Goal: Transaction & Acquisition: Purchase product/service

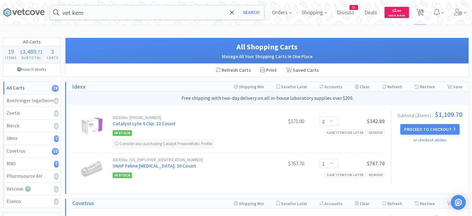
select select "2"
select select "1"
select select "3"
select select "1"
select select "2"
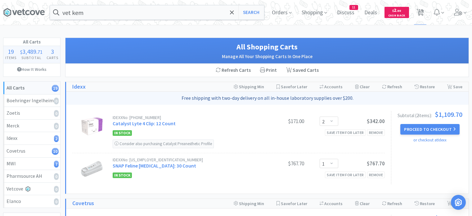
select select "1"
select select "2"
select select "1"
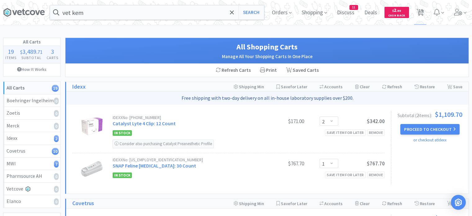
select select "3"
select select "1"
select select "2"
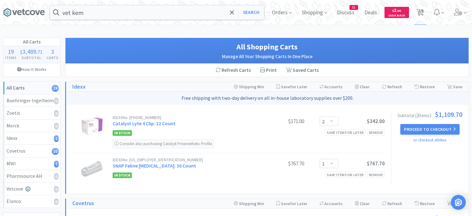
select select "1"
select select "3"
select select "1"
click at [162, 20] on div "vet kem Search Orders Shopping Discuss Discuss 11 Deals Deals $ 2 . 80 Cash Bac…" at bounding box center [236, 12] width 466 height 25
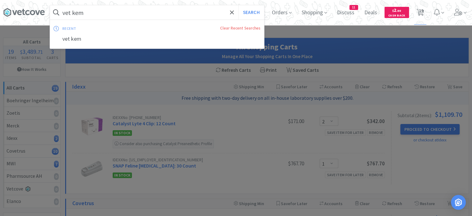
click at [173, 9] on input "vet kem" at bounding box center [157, 12] width 214 height 14
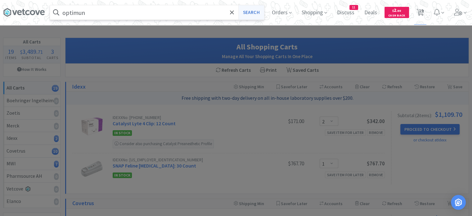
type input "optimun"
click at [255, 15] on button "Search" at bounding box center [252, 12] width 26 height 14
select select "3"
select select "1"
select select "2"
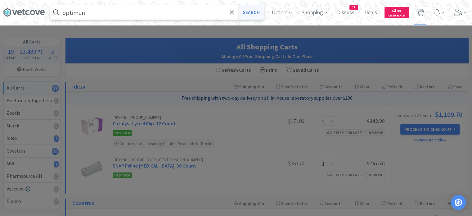
select select "1"
select select "2"
select select "1"
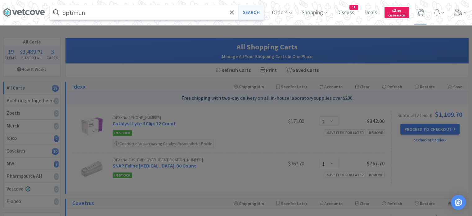
select select "3"
select select "1"
select select "2"
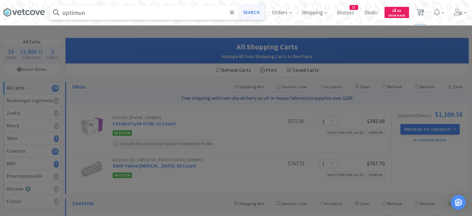
select select "1"
select select "3"
select select "1"
select select "2"
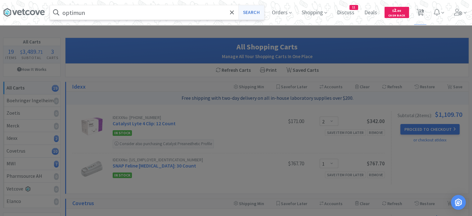
select select "1"
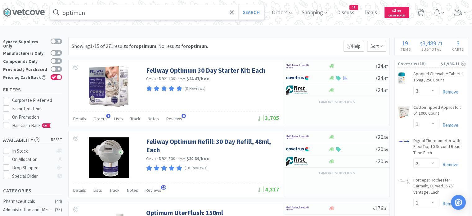
click at [194, 14] on input "optimun" at bounding box center [157, 12] width 214 height 14
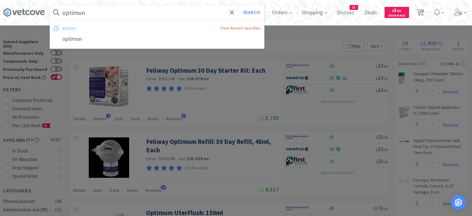
click at [194, 14] on input "optimun" at bounding box center [157, 12] width 214 height 14
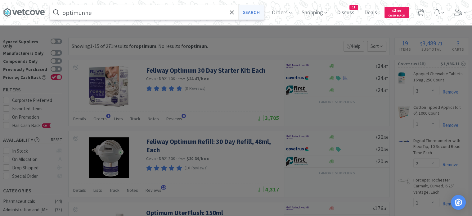
type input "optimunne"
click at [257, 10] on button "Search" at bounding box center [252, 12] width 26 height 14
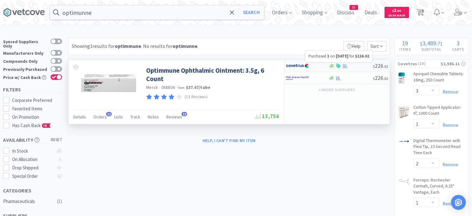
click at [345, 65] on icon at bounding box center [345, 66] width 5 height 4
select select "1"
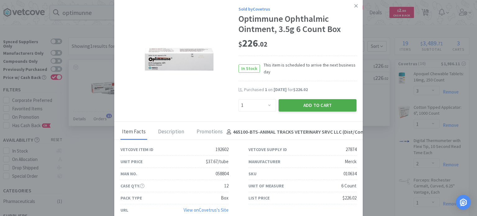
click at [309, 103] on button "Add to Cart" at bounding box center [318, 105] width 78 height 12
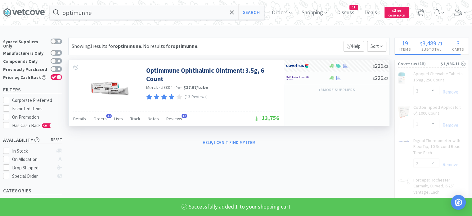
select select "1"
select select "3"
select select "1"
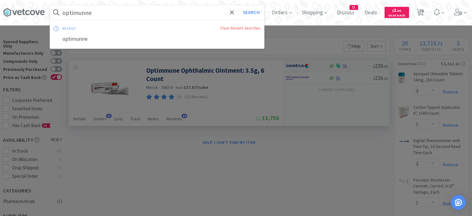
click at [130, 9] on input "optimunne" at bounding box center [157, 12] width 214 height 14
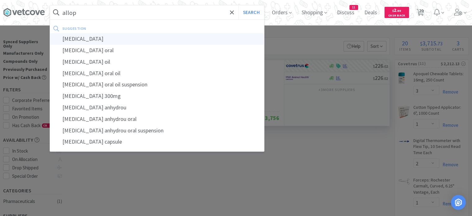
click at [110, 36] on div "[MEDICAL_DATA]" at bounding box center [157, 38] width 214 height 11
type input "[MEDICAL_DATA]"
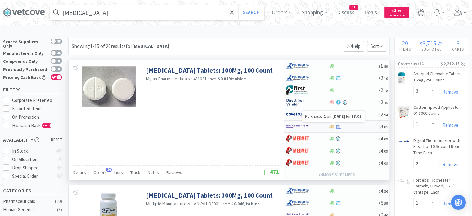
click at [337, 126] on icon at bounding box center [338, 126] width 5 height 4
select select "1"
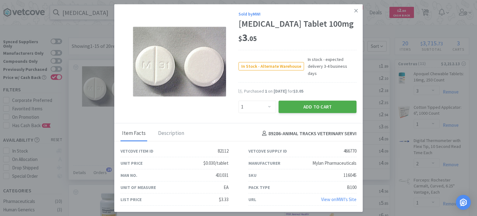
click at [305, 105] on button "Add to Cart" at bounding box center [318, 107] width 78 height 12
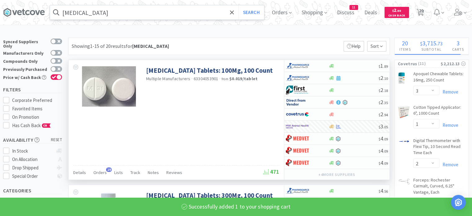
select select "1"
select select "2"
select select "1"
select select "3"
select select "1"
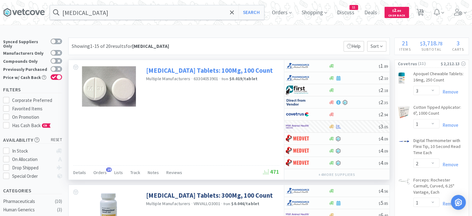
click at [173, 71] on link "[MEDICAL_DATA] Tablets: 100Mg, 100 Count" at bounding box center [209, 70] width 127 height 8
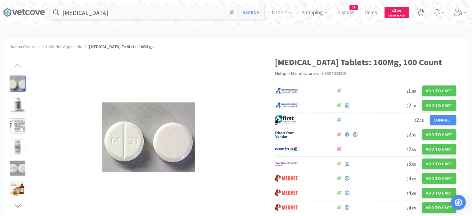
scroll to position [162, 0]
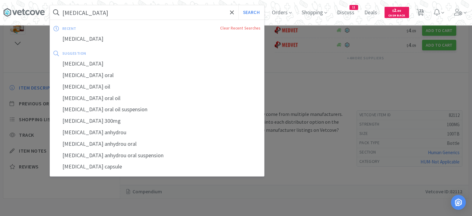
click at [133, 10] on input "[MEDICAL_DATA]" at bounding box center [157, 12] width 214 height 14
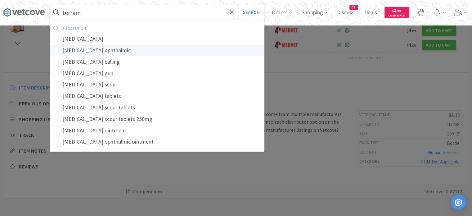
click at [125, 47] on div "[MEDICAL_DATA] ophthalmic" at bounding box center [157, 50] width 214 height 11
type input "[MEDICAL_DATA] ophthalmic"
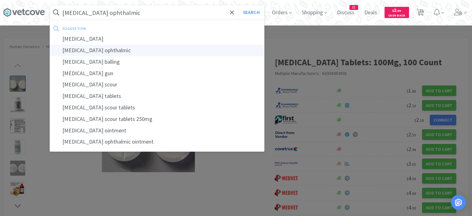
select select "3"
select select "1"
select select "2"
select select "1"
select select "2"
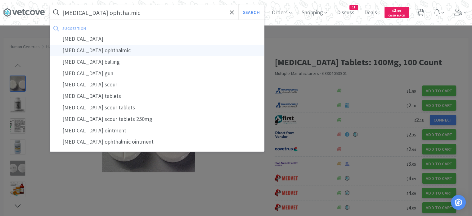
select select "2"
select select "1"
select select "3"
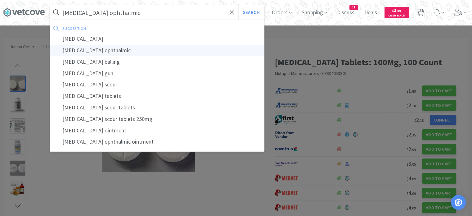
select select "1"
select select "2"
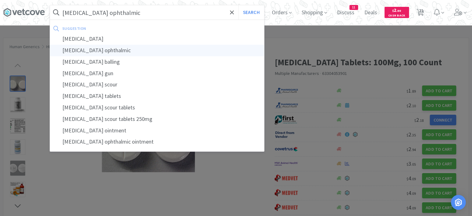
select select "1"
select select "3"
select select "1"
select select "2"
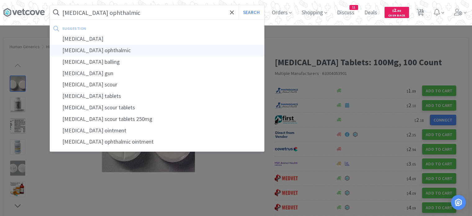
select select "1"
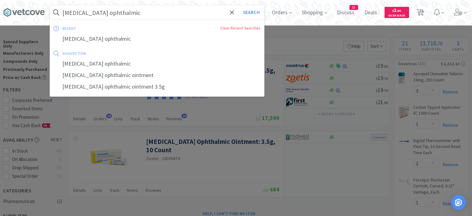
click at [139, 10] on input "[MEDICAL_DATA] ophthalmic" at bounding box center [157, 12] width 214 height 14
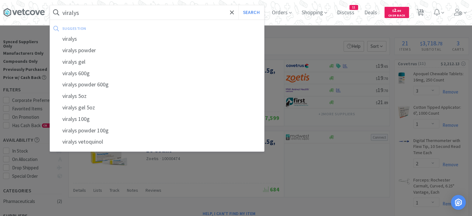
type input "viralys"
click at [239, 5] on button "Search" at bounding box center [252, 12] width 26 height 14
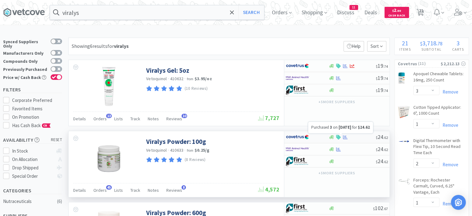
click at [345, 138] on icon at bounding box center [345, 137] width 5 height 5
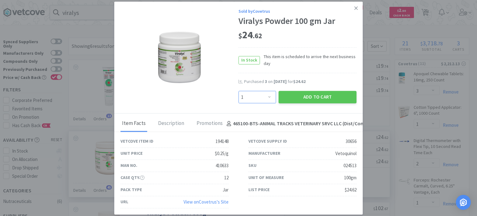
click at [269, 101] on select "Enter Quantity 1 2 3 4 5 6 7 8 9 10 11 12 13 14 15 16 17 18 19 20 Enter Quantity" at bounding box center [258, 97] width 38 height 12
select select "2"
click at [239, 91] on select "Enter Quantity 1 2 3 4 5 6 7 8 9 10 11 12 13 14 15 16 17 18 19 20 Enter Quantity" at bounding box center [258, 97] width 38 height 12
click at [301, 101] on button "Add to Cart" at bounding box center [318, 97] width 78 height 12
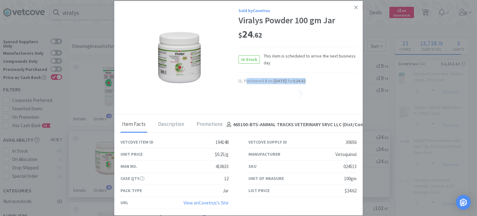
drag, startPoint x: 301, startPoint y: 101, endPoint x: 239, endPoint y: 73, distance: 68.4
click at [239, 73] on div "Sold by Covetrus Viralys Powder 100 gm Jar $ 24 . 62 In Stock This item is sche…" at bounding box center [298, 55] width 118 height 97
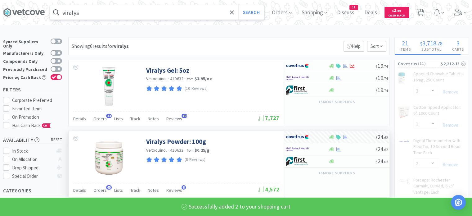
select select "2"
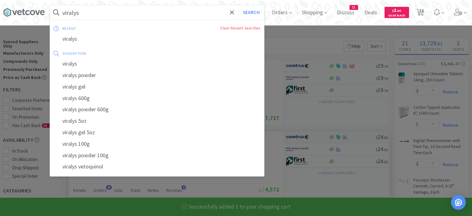
click at [168, 16] on input "viralys" at bounding box center [157, 12] width 214 height 14
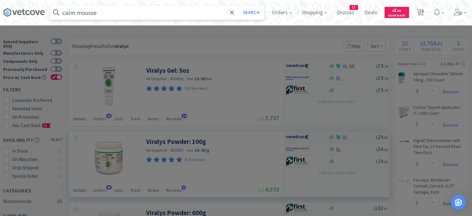
type input "calm mousse"
click at [239, 5] on button "Search" at bounding box center [252, 12] width 26 height 14
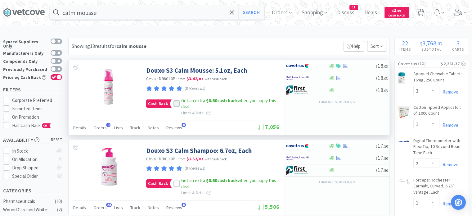
click at [178, 103] on icon at bounding box center [177, 104] width 4 height 4
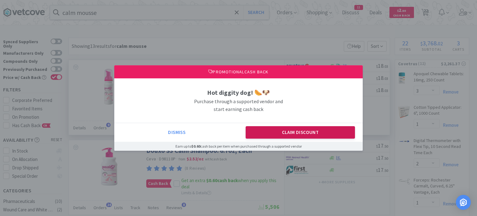
click at [294, 132] on button "Claim Discount" at bounding box center [301, 132] width 110 height 12
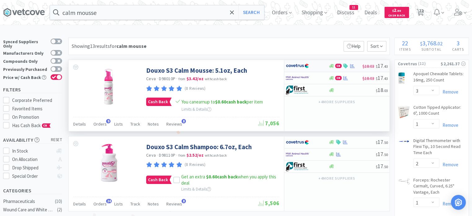
click at [349, 65] on div at bounding box center [352, 66] width 6 height 5
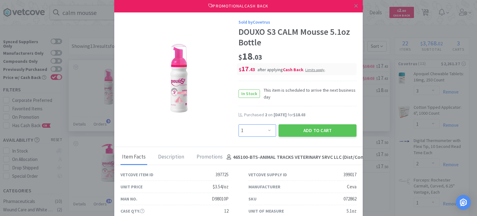
click at [263, 127] on select "Enter Quantity 1 2 3 4 5 6 7 8 9 10 11 12 13 14 15 16 17 18 19 20 Enter Quantity" at bounding box center [258, 130] width 38 height 12
select select "2"
click at [239, 124] on select "Enter Quantity 1 2 3 4 5 6 7 8 9 10 11 12 13 14 15 16 17 18 19 20 Enter Quantity" at bounding box center [258, 130] width 38 height 12
click at [303, 135] on button "Add to Cart" at bounding box center [318, 130] width 78 height 12
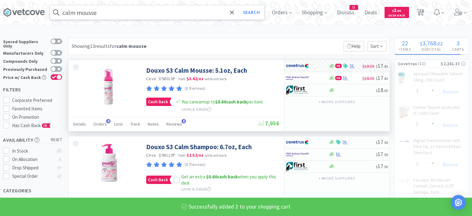
select select "2"
select select "1"
select select "2"
select select "1"
select select "3"
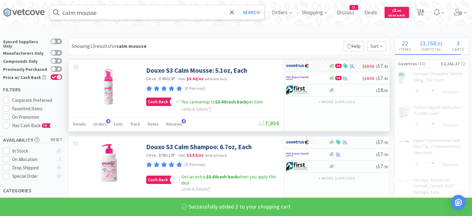
select select "1"
select select "2"
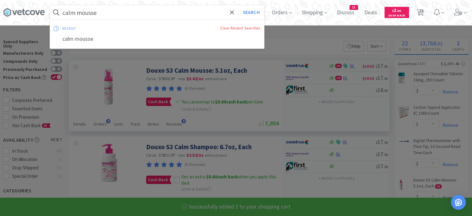
click at [210, 17] on input "calm mousse" at bounding box center [157, 12] width 214 height 14
type input "p"
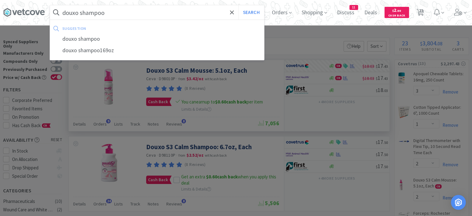
type input "douxo shampoo"
click at [239, 5] on button "Search" at bounding box center [252, 12] width 26 height 14
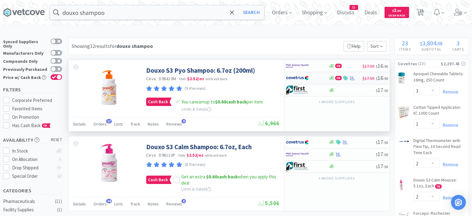
click at [354, 80] on div at bounding box center [352, 78] width 6 height 5
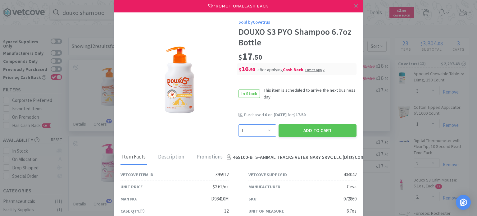
click at [266, 129] on select "Enter Quantity 1 2 3 4 5 6 7 8 9 10 11 12 13 14 15 16 17 18 19 20 Enter Quantity" at bounding box center [258, 130] width 38 height 12
select select "4"
click at [239, 124] on select "Enter Quantity 1 2 3 4 5 6 7 8 9 10 11 12 13 14 15 16 17 18 19 20 Enter Quantity" at bounding box center [258, 130] width 38 height 12
click at [296, 134] on button "Add to Cart" at bounding box center [318, 130] width 78 height 12
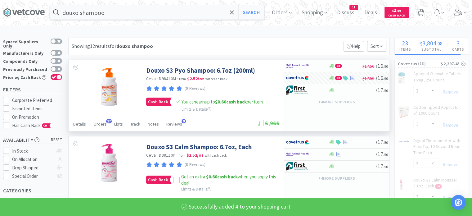
select select "4"
select select "1"
select select "2"
select select "1"
select select "3"
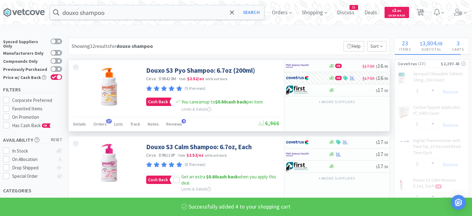
select select "1"
select select "2"
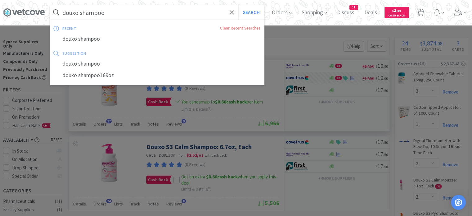
click at [141, 17] on input "douxo shampoo" at bounding box center [157, 12] width 214 height 14
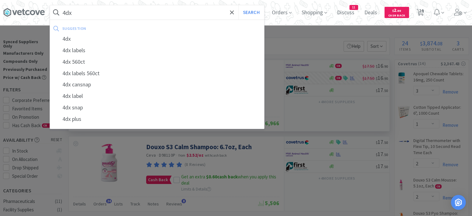
type input "4dx"
click at [239, 5] on button "Search" at bounding box center [252, 12] width 26 height 14
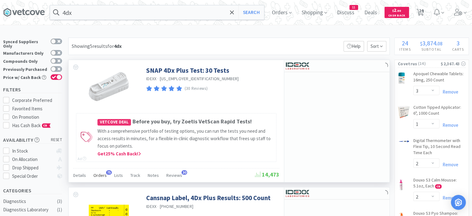
click at [100, 175] on span "Orders" at bounding box center [99, 175] width 13 height 6
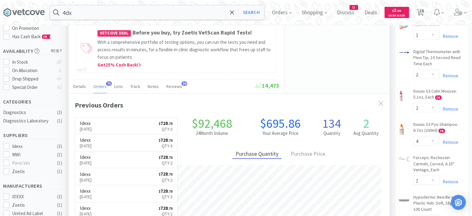
scroll to position [166, 321]
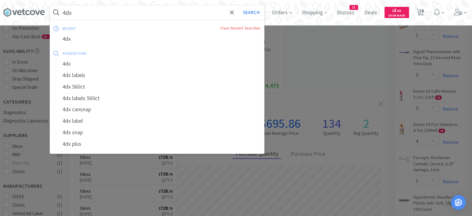
click at [200, 16] on input "4dx" at bounding box center [157, 12] width 214 height 14
click at [254, 9] on button "Search" at bounding box center [252, 12] width 26 height 14
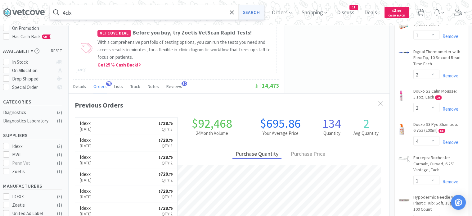
scroll to position [0, 0]
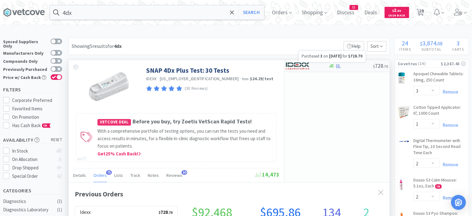
click at [338, 65] on icon at bounding box center [338, 66] width 5 height 4
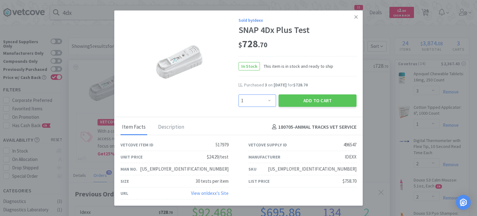
click at [266, 105] on select "Enter Quantity 1 2 3 4 5 6 7 8 9 10 11 12 13 14 15 16 17 18 19 20 Enter Quantity" at bounding box center [258, 100] width 38 height 12
select select "2"
click at [239, 94] on select "Enter Quantity 1 2 3 4 5 6 7 8 9 10 11 12 13 14 15 16 17 18 19 20 Enter Quantity" at bounding box center [258, 100] width 38 height 12
click at [320, 101] on button "Add to Cart" at bounding box center [318, 100] width 78 height 12
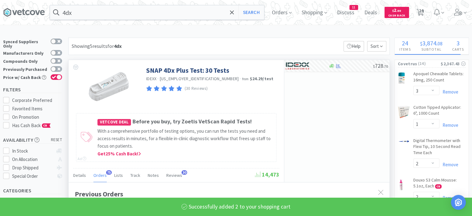
scroll to position [310443, 310288]
select select "2"
select select "1"
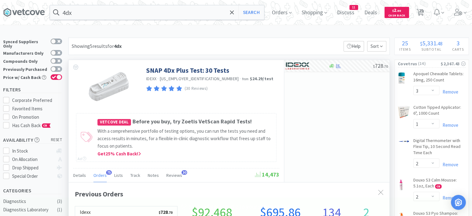
scroll to position [66, 0]
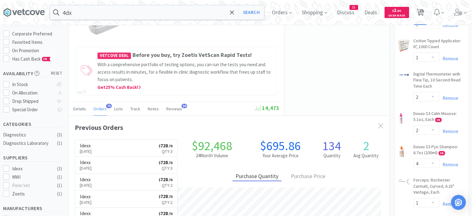
click at [423, 13] on span "25" at bounding box center [421, 10] width 4 height 25
select select "2"
select select "1"
select select "3"
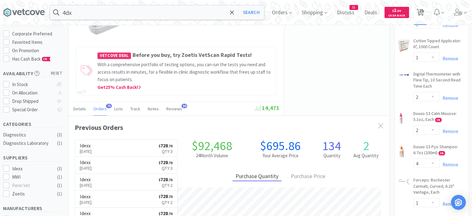
select select "1"
select select "2"
select select "4"
select select "1"
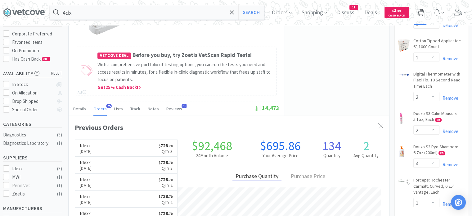
select select "2"
select select "1"
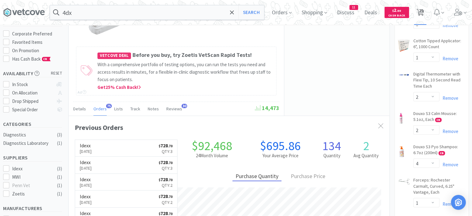
select select "3"
select select "1"
select select "2"
select select "1"
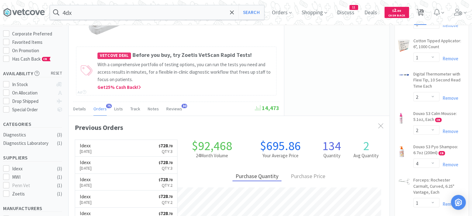
select select "1"
select select "2"
select select "1"
select select "3"
select select "1"
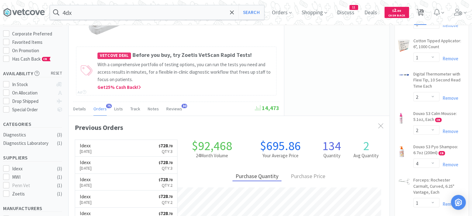
select select "1"
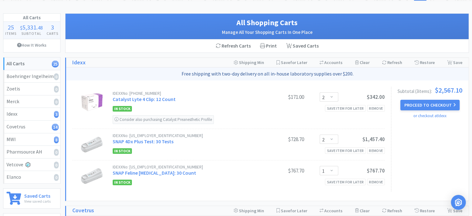
scroll to position [51, 0]
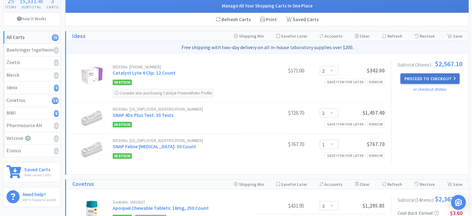
click at [409, 76] on button "Proceed to Checkout" at bounding box center [430, 78] width 59 height 11
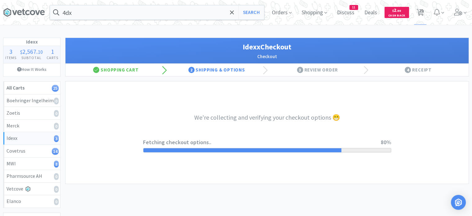
select select "904"
select select "003"
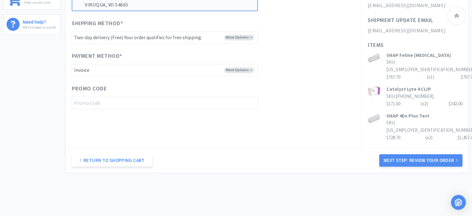
scroll to position [228, 0]
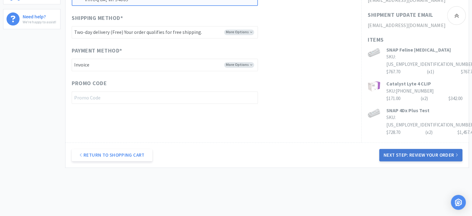
click at [422, 149] on button "Next Step: Review Your Order" at bounding box center [421, 155] width 83 height 12
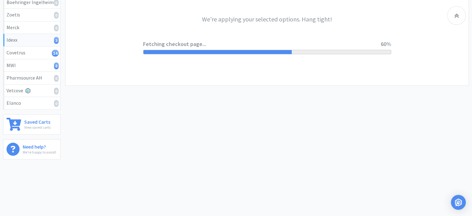
scroll to position [0, 0]
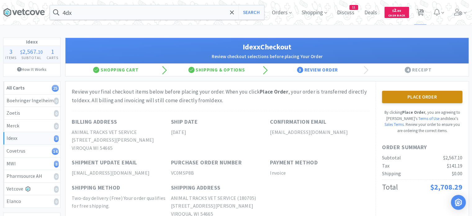
click at [430, 100] on button "Place Order" at bounding box center [422, 97] width 80 height 12
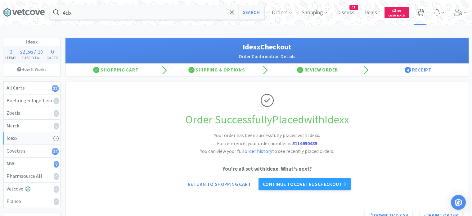
click at [421, 11] on span "22" at bounding box center [421, 10] width 4 height 25
select select "3"
select select "1"
select select "2"
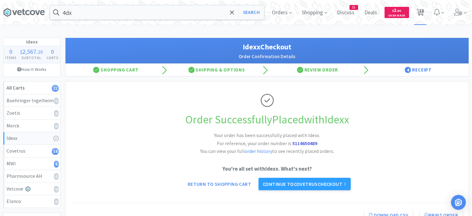
select select "4"
select select "1"
select select "2"
select select "1"
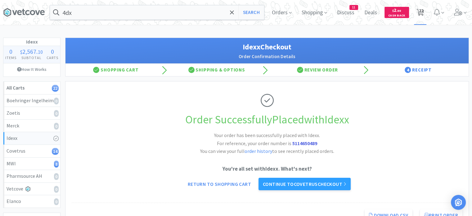
select select "1"
select select "3"
select select "1"
select select "2"
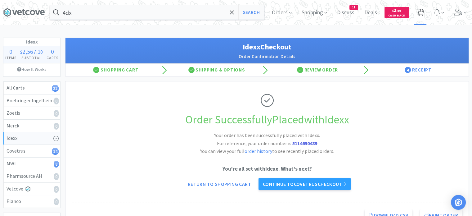
select select "1"
select select "2"
select select "1"
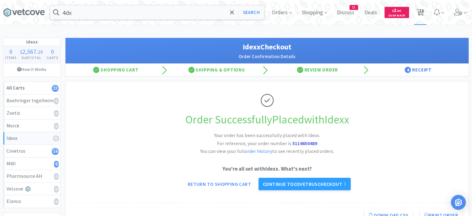
select select "3"
select select "1"
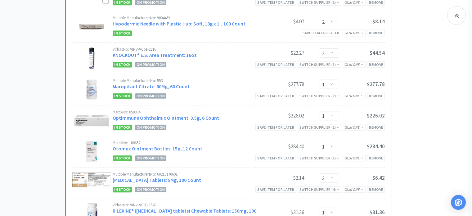
scroll to position [314, 0]
click at [124, 54] on link "KNOCKOUT® E.S. Area Treatment: 16oz" at bounding box center [155, 55] width 84 height 6
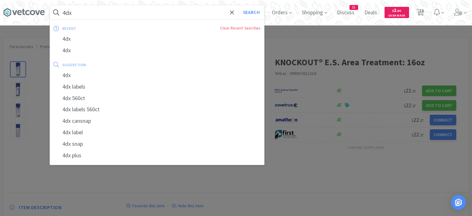
click at [214, 12] on input "4dx" at bounding box center [157, 12] width 214 height 14
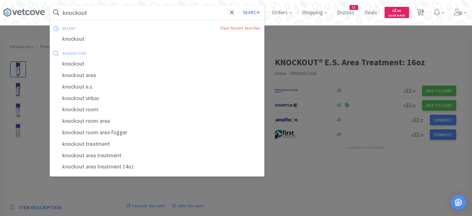
type input "knockout"
click at [239, 5] on button "Search" at bounding box center [252, 12] width 26 height 14
select select "3"
select select "1"
select select "2"
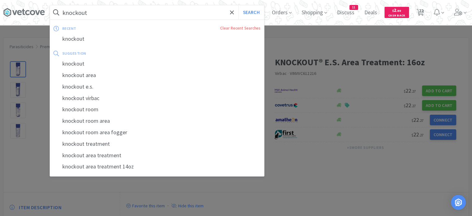
select select "2"
select select "4"
select select "1"
select select "2"
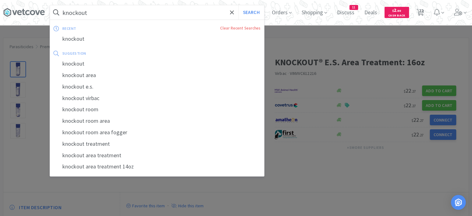
select select "1"
select select "3"
select select "1"
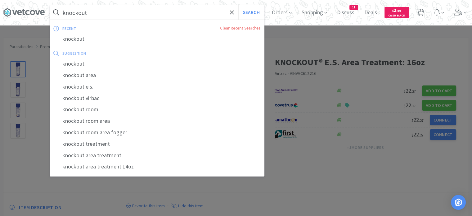
select select "2"
select select "1"
select select "2"
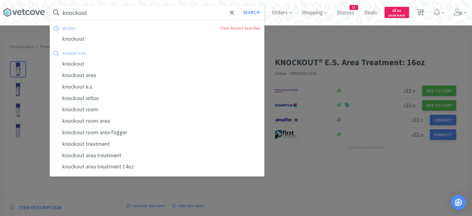
select select "1"
select select "3"
select select "1"
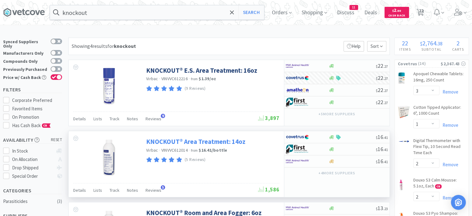
click at [217, 139] on link "KNOCKOUT® Area Treatment: 14oz" at bounding box center [195, 141] width 99 height 8
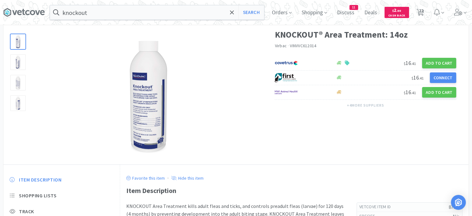
scroll to position [26, 0]
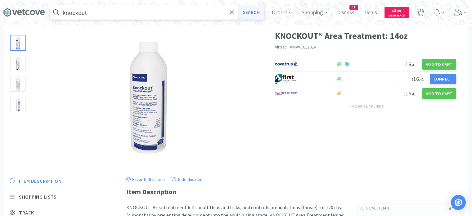
click at [253, 10] on button "Search" at bounding box center [252, 12] width 26 height 14
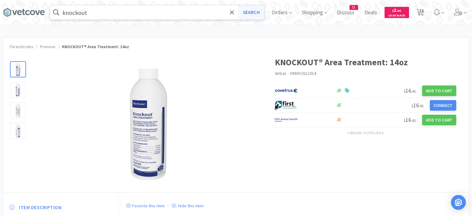
select select "3"
select select "1"
select select "2"
select select "4"
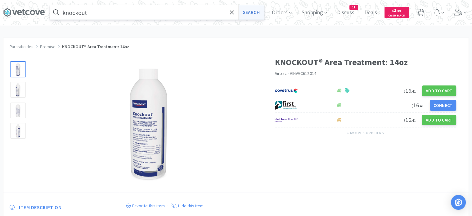
select select "1"
select select "2"
select select "1"
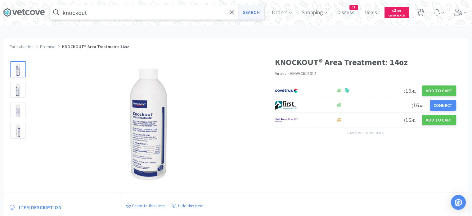
select select "1"
select select "3"
select select "1"
select select "2"
select select "1"
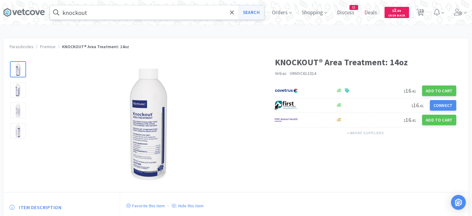
select select "1"
select select "2"
select select "1"
select select "3"
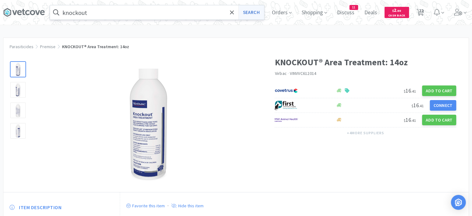
select select "1"
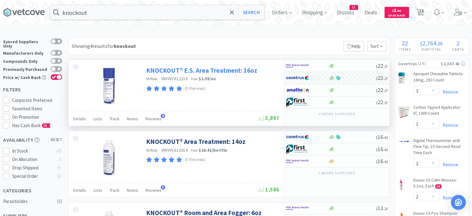
click at [246, 68] on link "KNOCKOUT® E.S. Area Treatment: 16oz" at bounding box center [201, 70] width 111 height 8
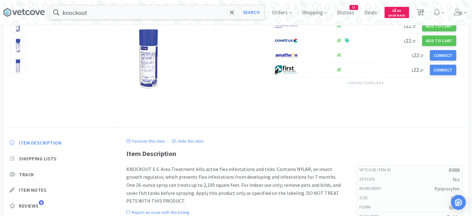
scroll to position [44, 0]
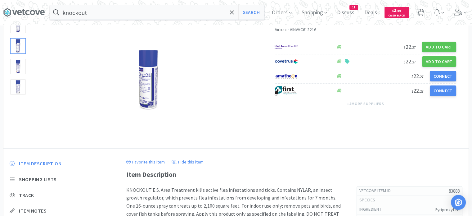
click at [21, 42] on div at bounding box center [18, 46] width 16 height 16
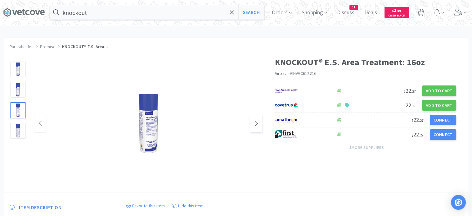
scroll to position [0, 0]
click at [257, 12] on button "Search" at bounding box center [252, 12] width 26 height 14
select select "3"
select select "1"
select select "2"
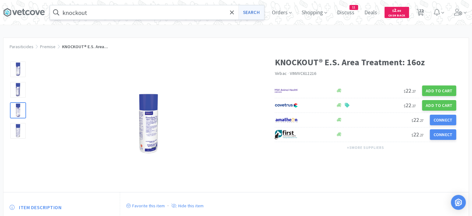
select select "2"
select select "4"
select select "1"
select select "2"
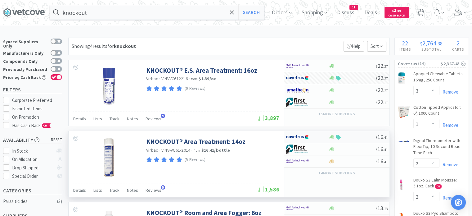
click at [350, 135] on div at bounding box center [353, 137] width 48 height 5
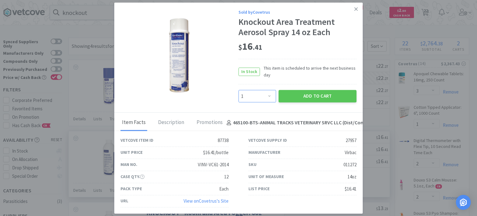
click at [267, 95] on select "Enter Quantity 1 2 3 4 5 6 7 8 9 10 11 12 13 14 15 16 17 18 19 20 Enter Quantity" at bounding box center [258, 96] width 38 height 12
click at [239, 90] on select "Enter Quantity 1 2 3 4 5 6 7 8 9 10 11 12 13 14 15 16 17 18 19 20 Enter Quantity" at bounding box center [258, 96] width 38 height 12
click at [308, 101] on button "Add to Cart" at bounding box center [318, 96] width 78 height 12
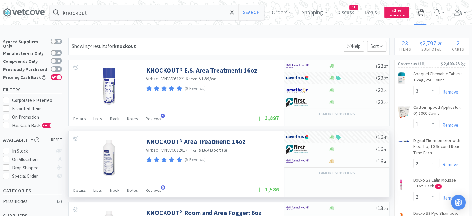
click at [423, 16] on span "23" at bounding box center [421, 10] width 4 height 25
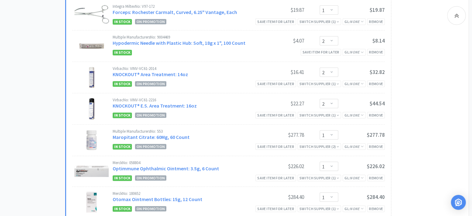
scroll to position [294, 0]
click at [376, 114] on div "Remove" at bounding box center [376, 115] width 18 height 7
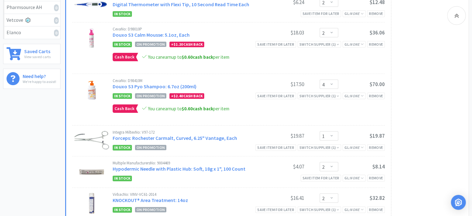
scroll to position [0, 0]
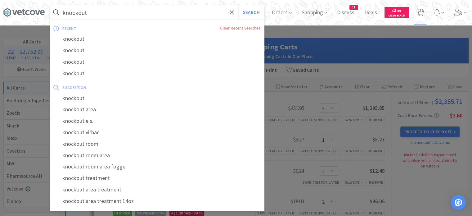
click at [206, 13] on input "knockout" at bounding box center [157, 12] width 214 height 14
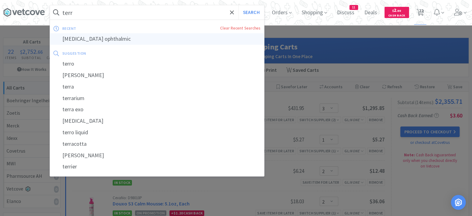
click at [187, 41] on div "[MEDICAL_DATA] ophthalmic" at bounding box center [157, 38] width 214 height 11
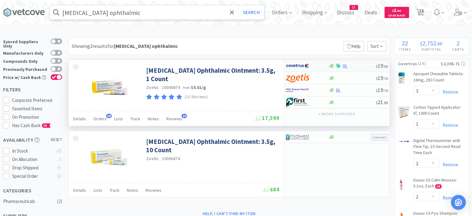
click at [358, 64] on div at bounding box center [353, 66] width 48 height 5
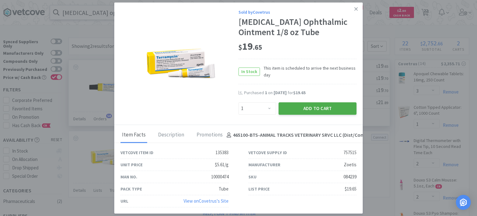
click at [311, 110] on button "Add to Cart" at bounding box center [318, 108] width 78 height 12
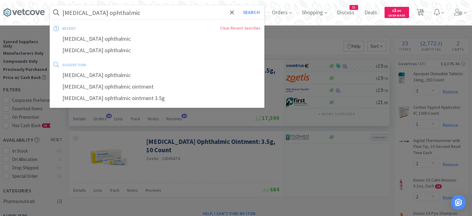
click at [166, 17] on input "[MEDICAL_DATA] ophthalmic" at bounding box center [157, 12] width 214 height 14
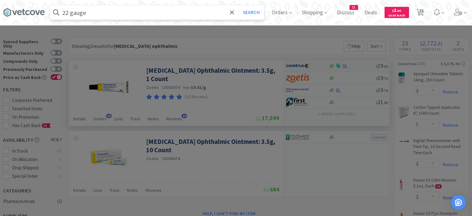
click at [239, 5] on button "Search" at bounding box center [252, 12] width 26 height 14
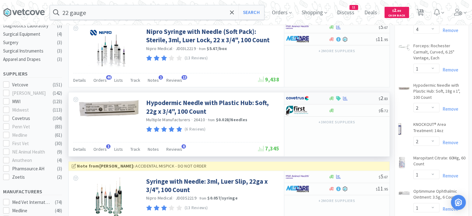
scroll to position [202, 0]
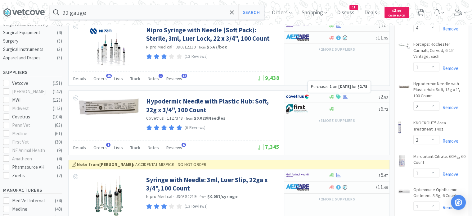
click at [341, 93] on div at bounding box center [339, 93] width 2 height 1
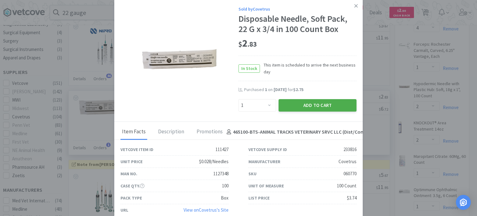
click at [333, 106] on button "Add to Cart" at bounding box center [318, 105] width 78 height 12
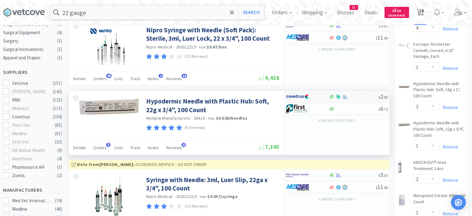
click at [423, 16] on span "24" at bounding box center [421, 10] width 4 height 25
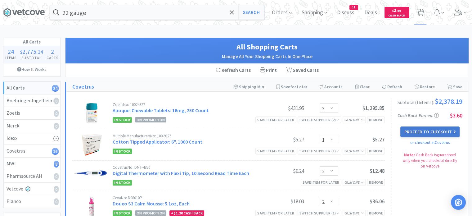
click at [414, 133] on button "Proceed to Checkout" at bounding box center [430, 131] width 59 height 11
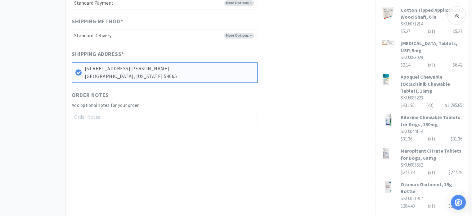
scroll to position [424, 0]
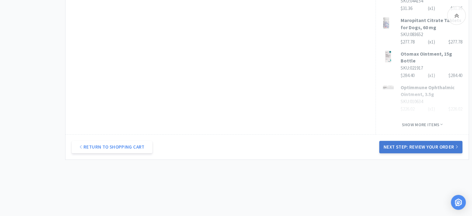
click at [417, 141] on button "Next Step: Review Your Order" at bounding box center [421, 147] width 83 height 12
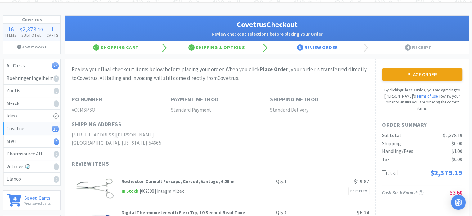
scroll to position [22, 0]
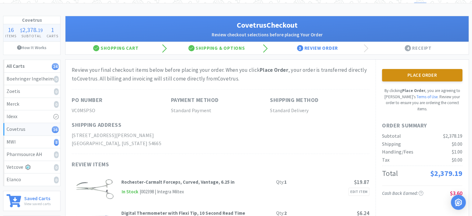
click at [433, 72] on button "Place Order" at bounding box center [422, 75] width 80 height 12
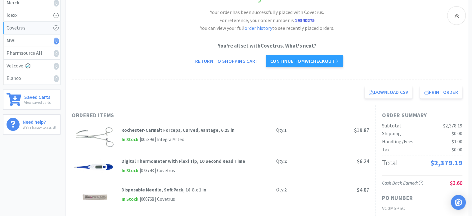
scroll to position [120, 0]
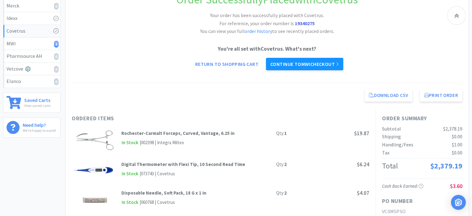
click at [304, 65] on link "Continue to MWI checkout" at bounding box center [304, 64] width 77 height 12
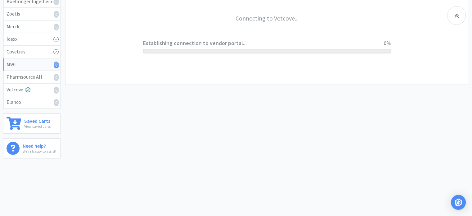
scroll to position [98, 0]
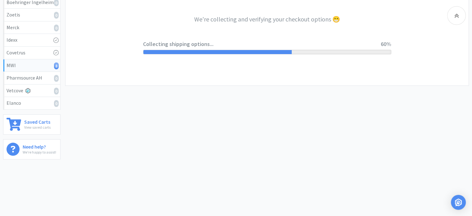
click at [304, 65] on div "We're collecting and verifying your checkout options 😁 Collecting shipping opti…" at bounding box center [267, 34] width 248 height 102
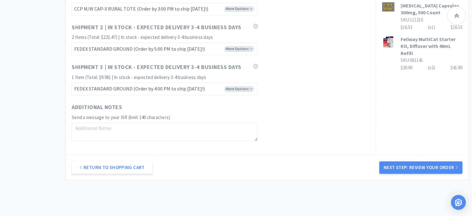
scroll to position [418, 0]
click at [412, 167] on button "Next Step: Review Your Order" at bounding box center [421, 167] width 83 height 12
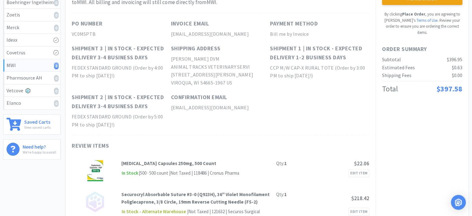
scroll to position [0, 0]
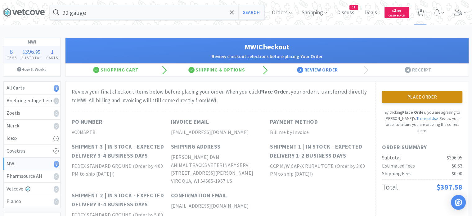
click at [409, 102] on button "Place Order" at bounding box center [422, 97] width 80 height 12
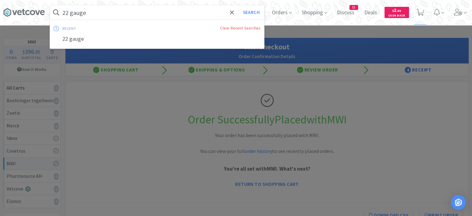
click at [162, 11] on input "22 gauge" at bounding box center [157, 12] width 214 height 14
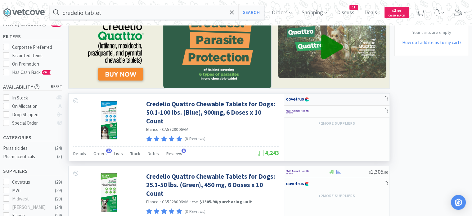
scroll to position [53, 0]
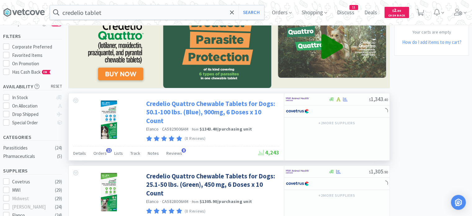
click at [199, 113] on link "Credelio Quattro Chewable Tablets for Dogs: 50.1-100 lbs. (Blue), 900mg, 6 Dose…" at bounding box center [212, 111] width 132 height 25
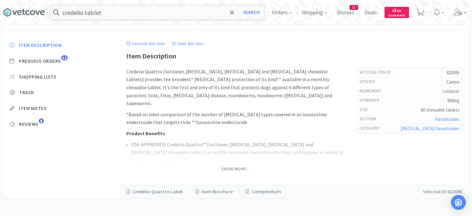
scroll to position [162, 0]
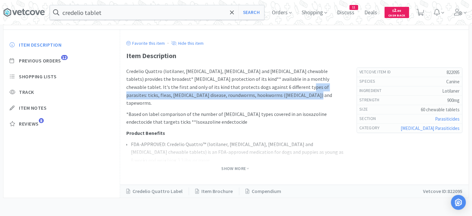
drag, startPoint x: 258, startPoint y: 89, endPoint x: 268, endPoint y: 93, distance: 10.8
click at [268, 93] on p "Credelio Quattro (lotilaner, [MEDICAL_DATA], [MEDICAL_DATA] and [MEDICAL_DATA] …" at bounding box center [235, 87] width 218 height 40
copy p "ticks, fleas, [MEDICAL_DATA] disease, roundworms, hookworms ([MEDICAL_DATA]) an…"
